Goal: Navigation & Orientation: Find specific page/section

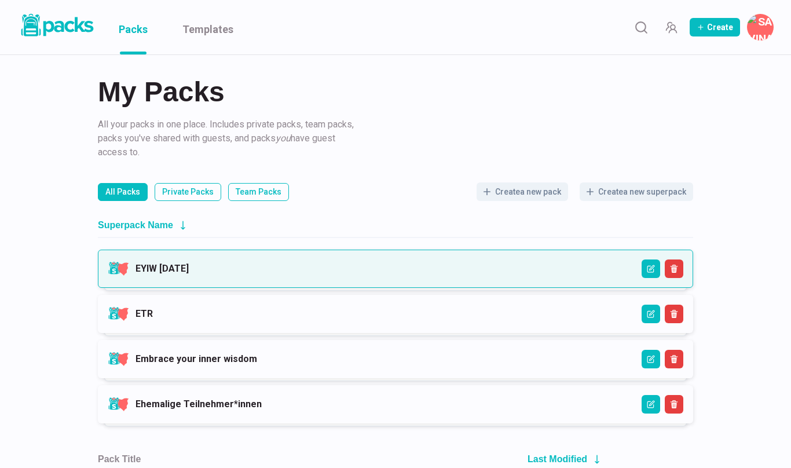
click at [189, 272] on link "EYIW [DATE]" at bounding box center [162, 268] width 53 height 11
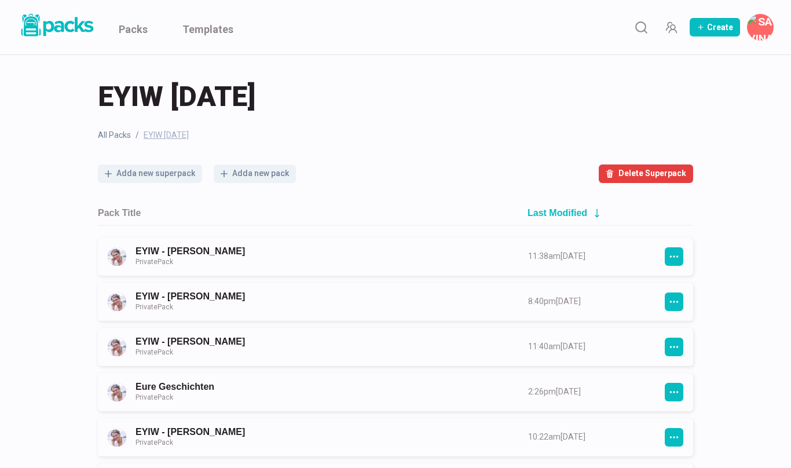
scroll to position [5, 0]
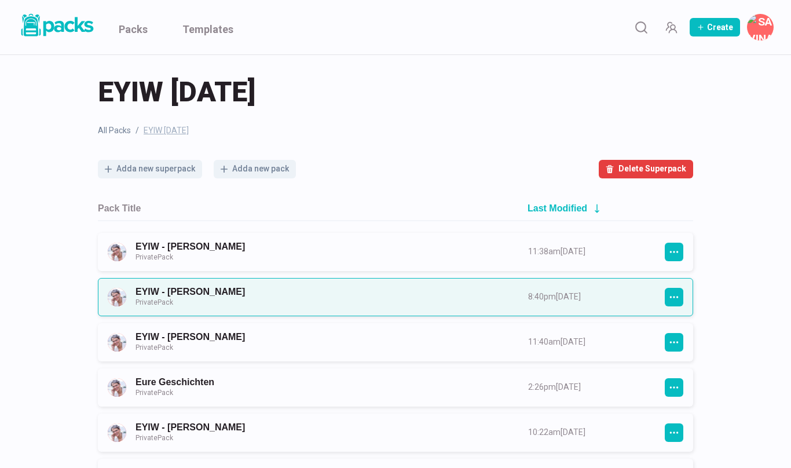
click at [317, 293] on link "EYIW - [PERSON_NAME] Private Pack" at bounding box center [322, 296] width 372 height 21
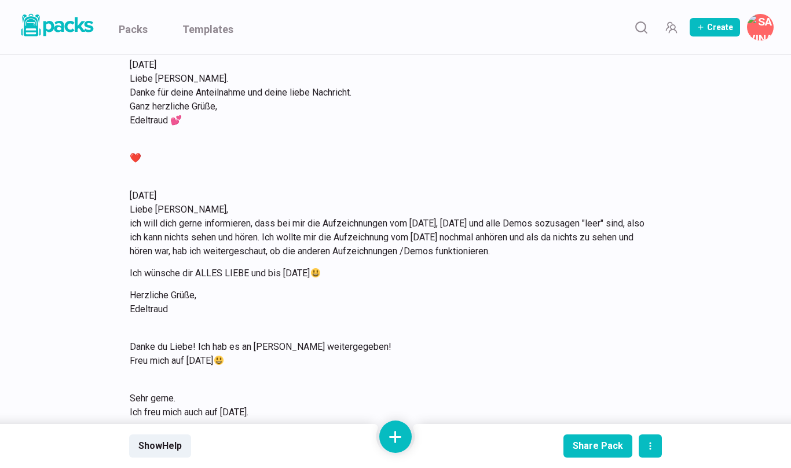
scroll to position [5384, 0]
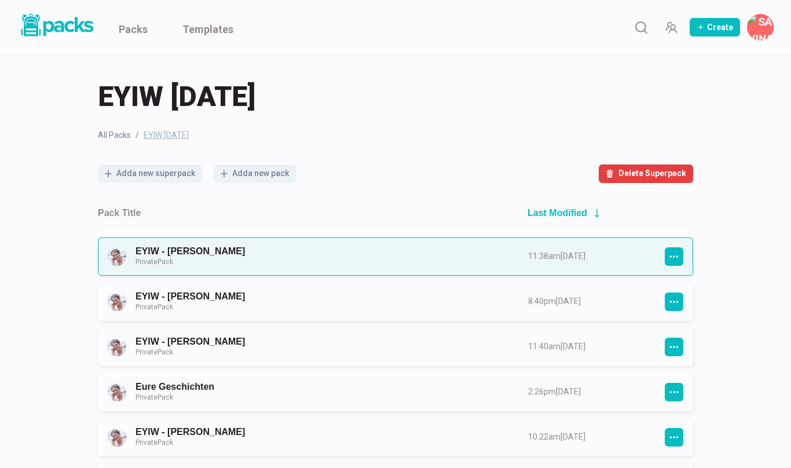
click at [229, 254] on link "EYIW - [PERSON_NAME] Private Pack" at bounding box center [322, 256] width 372 height 21
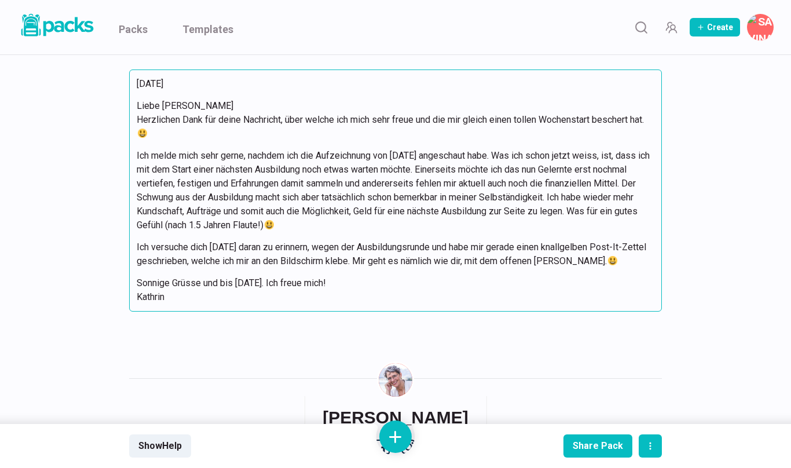
scroll to position [4102, 0]
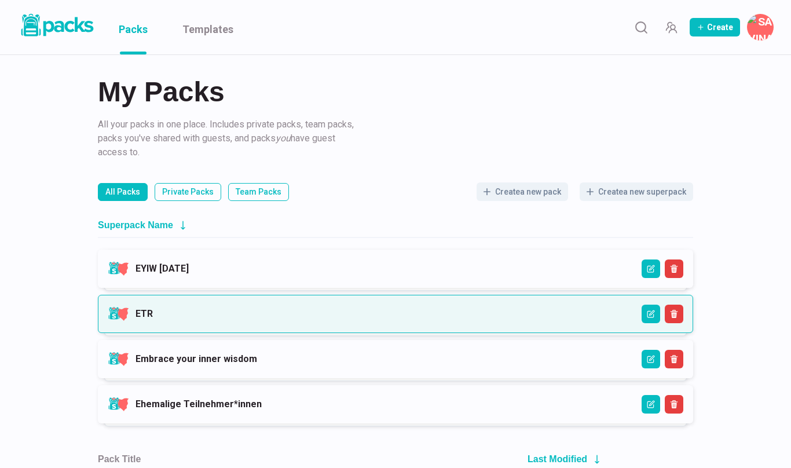
click at [153, 308] on link "ETR" at bounding box center [144, 313] width 17 height 11
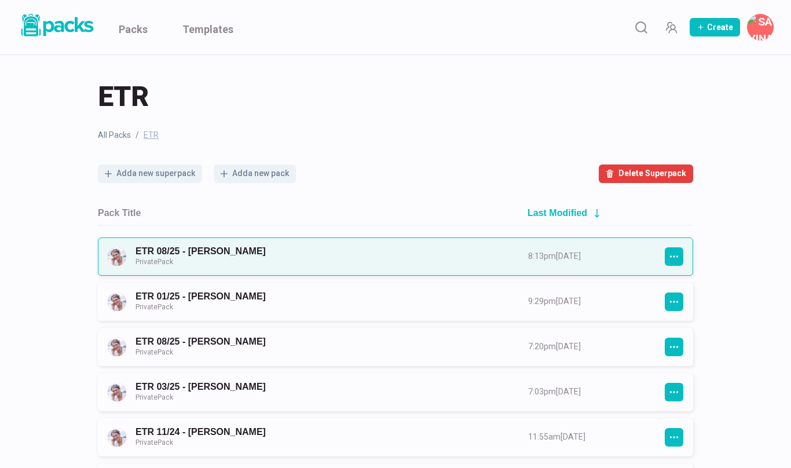
click at [272, 257] on link "ETR 08/25 - [PERSON_NAME] Private Pack" at bounding box center [322, 256] width 372 height 21
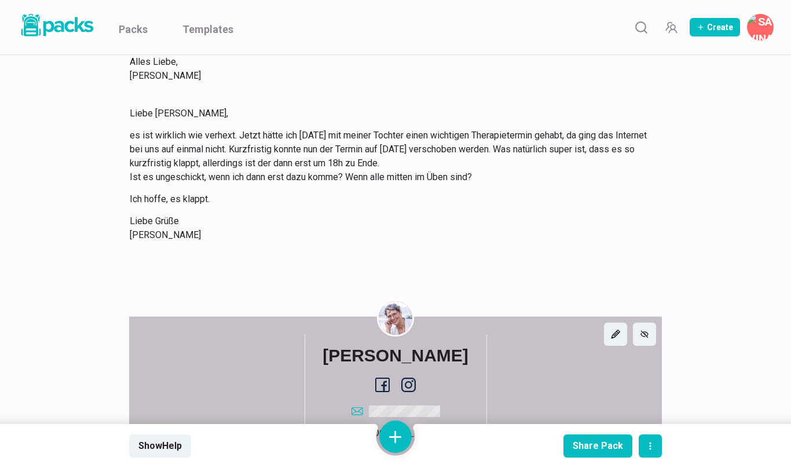
scroll to position [2307, 0]
